Goal: Communication & Community: Ask a question

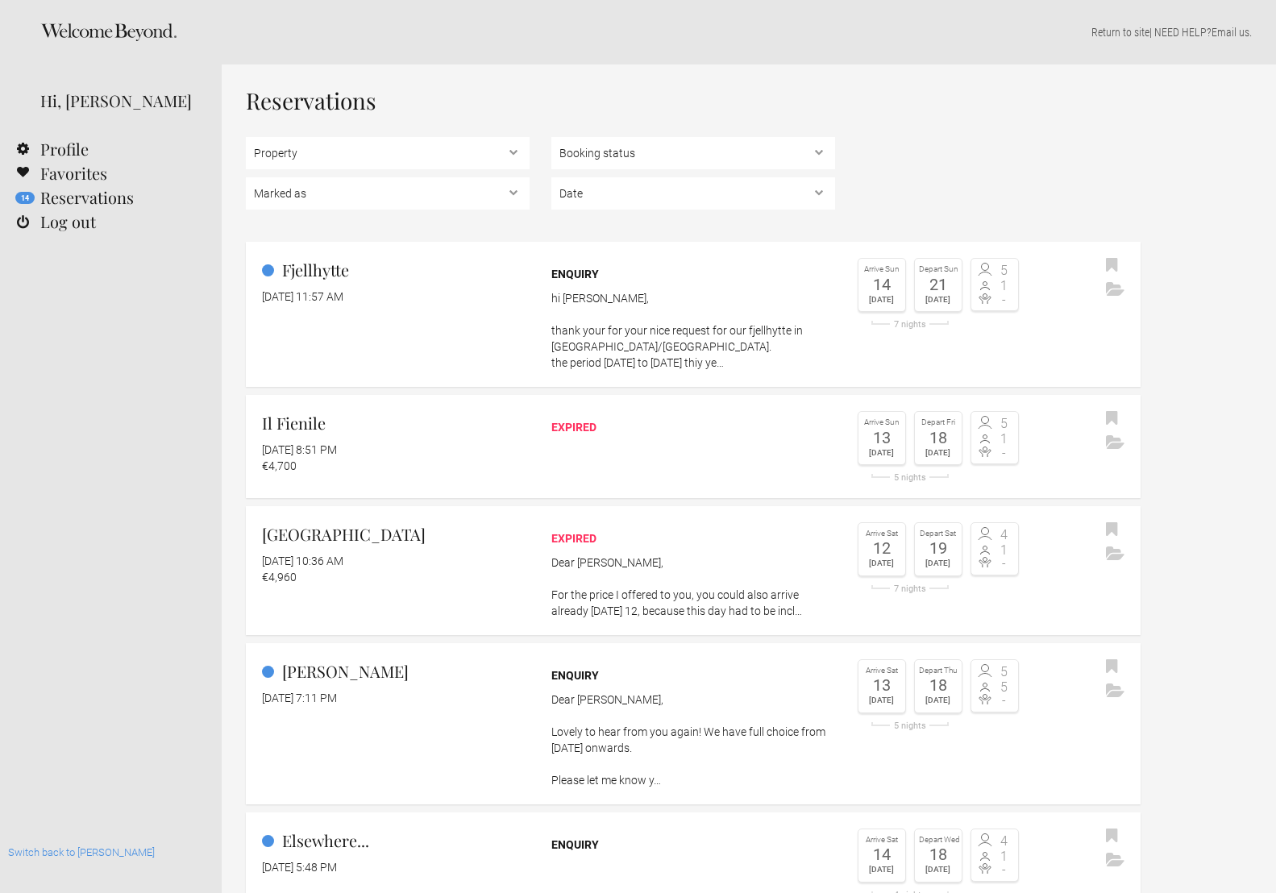
select select "EUR"
click at [421, 335] on link "Fjellhytte August 17, 2025 at 11:57 AM Enquiry hi theresa, thank your for your …" at bounding box center [693, 314] width 895 height 145
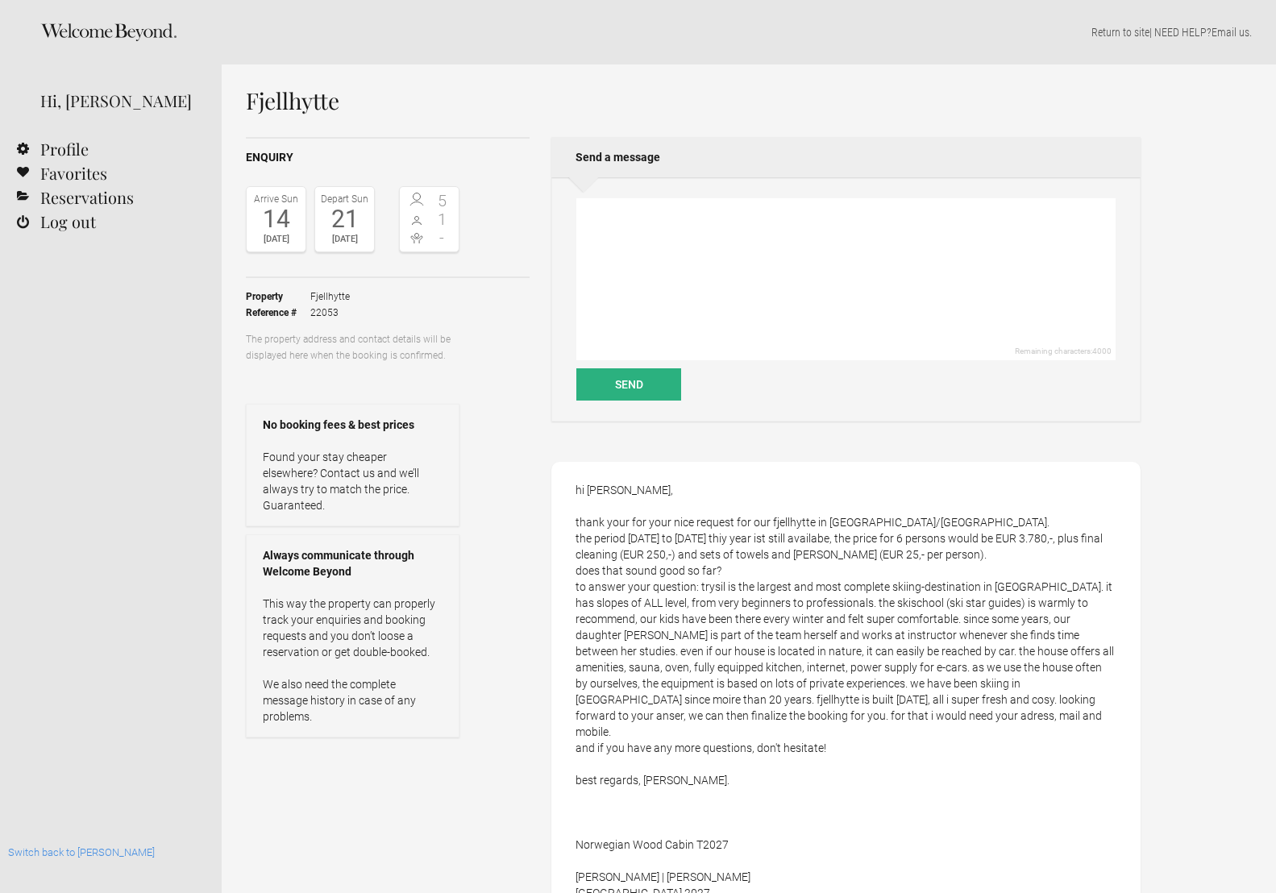
select select "EUR"
click at [742, 242] on textarea at bounding box center [845, 279] width 539 height 162
paste textarea "Sincere apologies, do you have any availability still in December? If so, i had…"
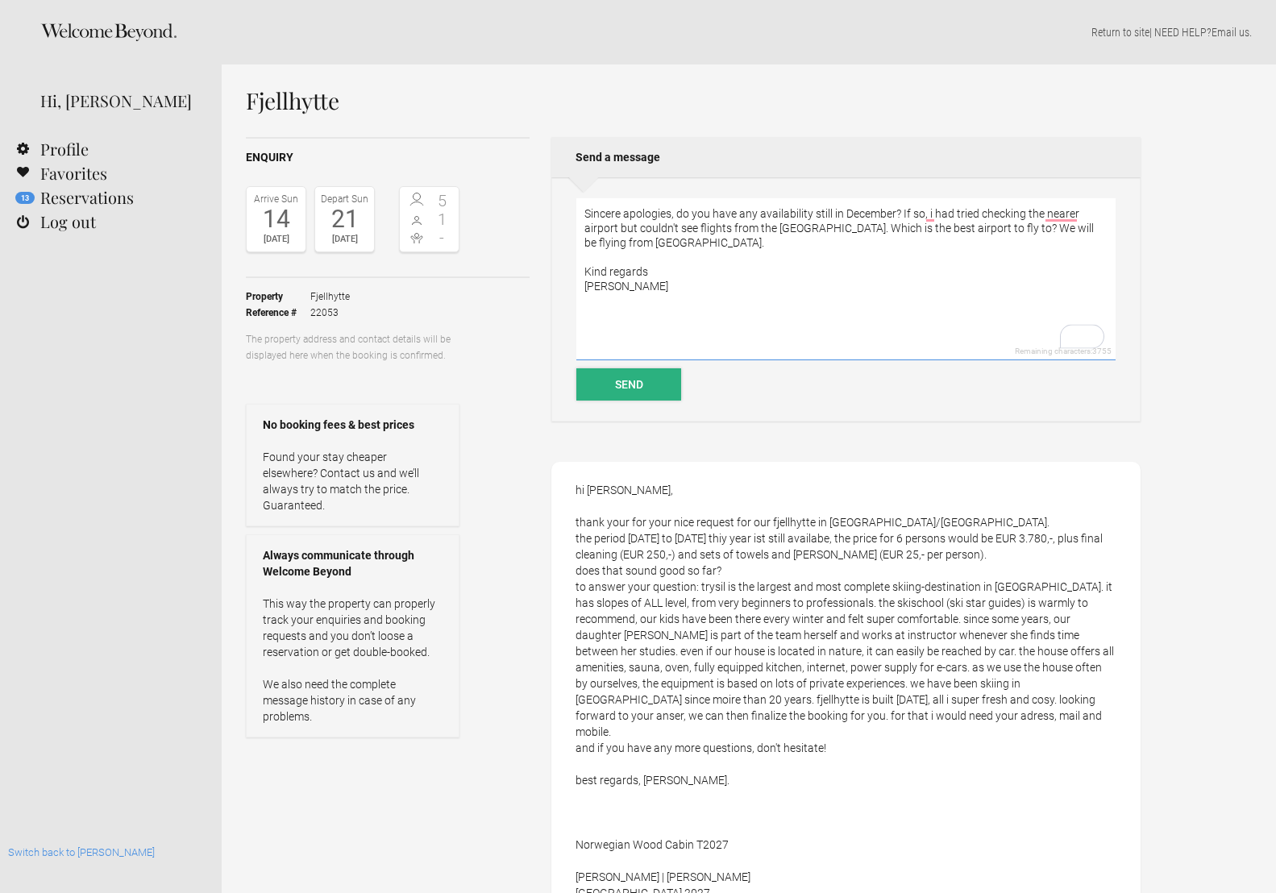
type textarea "Sincere apologies, do you have any availability still in December? If so, i had…"
click at [633, 387] on button "Send" at bounding box center [628, 384] width 105 height 32
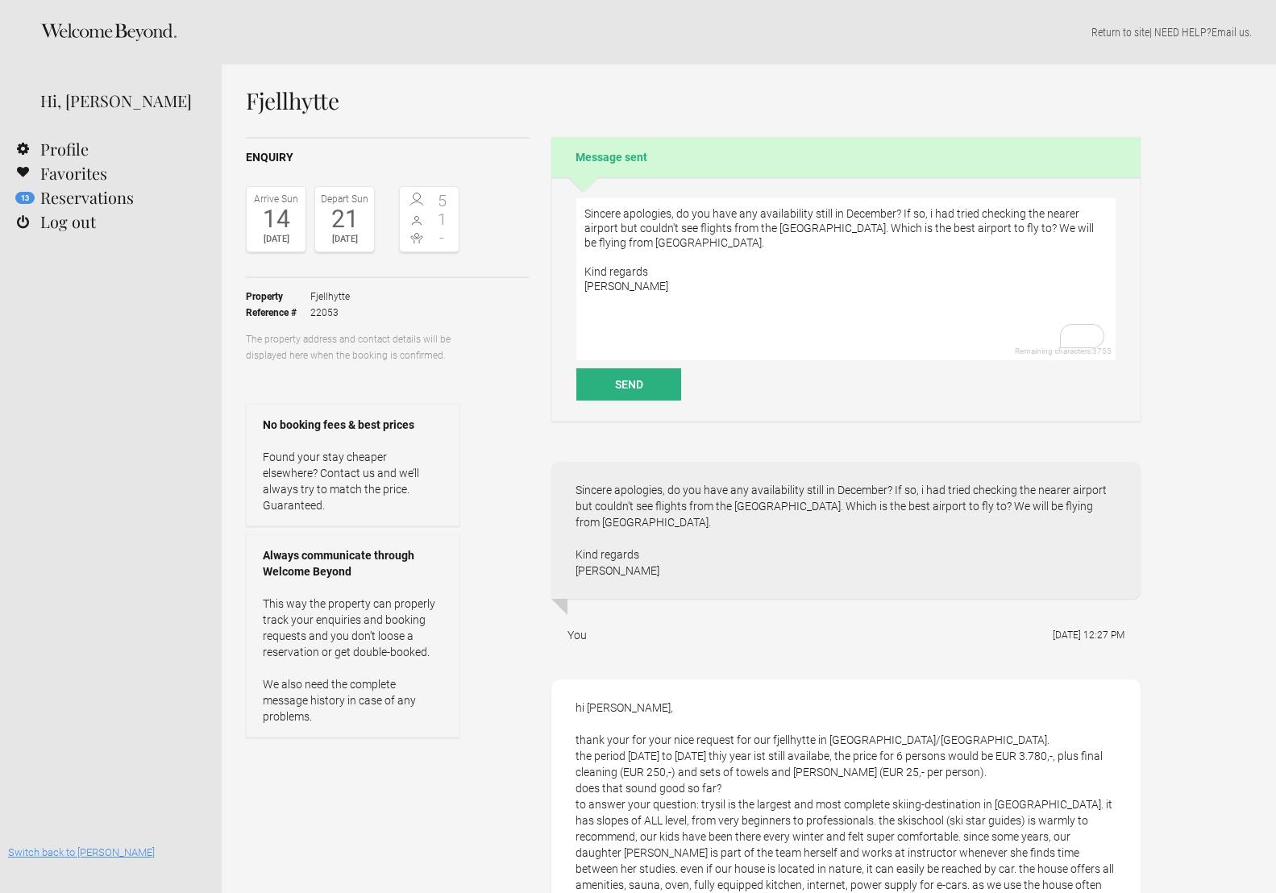
click at [48, 847] on link "Switch back to [PERSON_NAME]" at bounding box center [81, 853] width 147 height 12
